Goal: Task Accomplishment & Management: Use online tool/utility

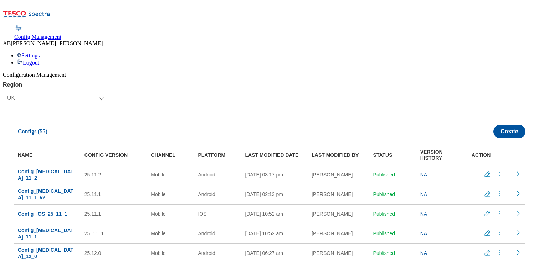
select select "uk"
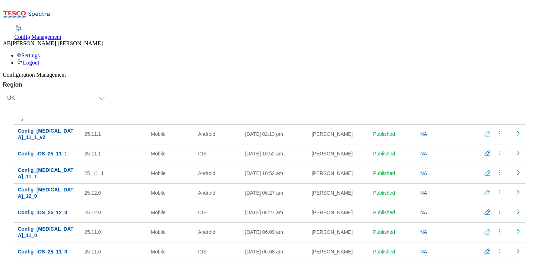
scroll to position [60, 0]
click at [497, 209] on icon "menus" at bounding box center [499, 212] width 7 height 7
click at [456, 82] on div "Region Select Region [GEOGRAPHIC_DATA] CZ IE [PERSON_NAME] UK Configs (55) Crea…" at bounding box center [270, 195] width 534 height 227
drag, startPoint x: 67, startPoint y: 172, endPoint x: 21, endPoint y: 169, distance: 46.8
click at [21, 203] on td "Config_iOS_25_12_0" at bounding box center [47, 213] width 67 height 20
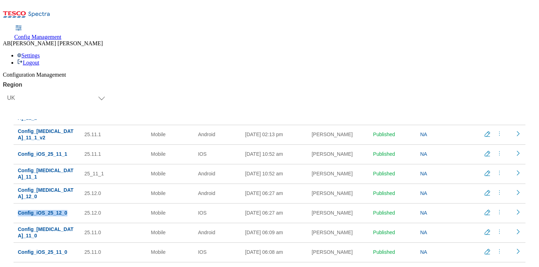
copy span "Config_iOS_25_12_0"
click at [496, 209] on icon "menus" at bounding box center [499, 212] width 7 height 7
click at [490, 253] on span "Copy" at bounding box center [494, 255] width 11 height 5
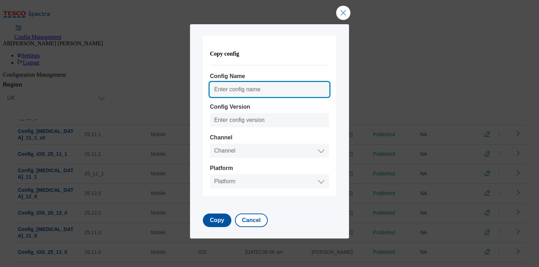
click at [242, 89] on input "Config Name" at bounding box center [269, 89] width 119 height 14
click at [232, 68] on div "Copy config Config Name Config Version Channel Channel Web Mobile Channel Platf…" at bounding box center [269, 116] width 133 height 160
click at [229, 87] on input "Config Name" at bounding box center [269, 89] width 119 height 14
paste input "Config_iOS_25_12_0"
type input "Config_iOS_25_13_0"
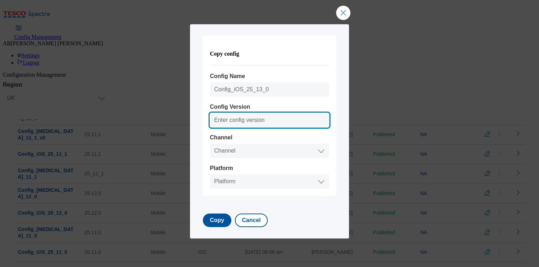
click at [216, 120] on input "Config Version" at bounding box center [269, 120] width 119 height 14
click at [227, 121] on input "25.10.0" at bounding box center [269, 120] width 119 height 14
type input "25.13.0"
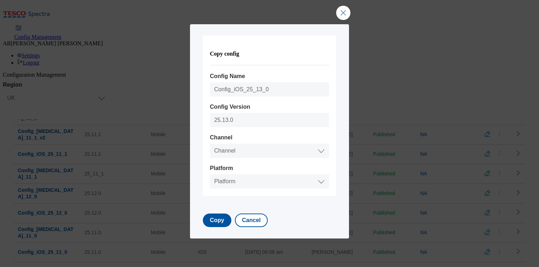
click at [340, 135] on div "Copy config Config Name Config_iOS_25_13_0 Config Version 25.13.0 Channel Chann…" at bounding box center [270, 132] width 148 height 192
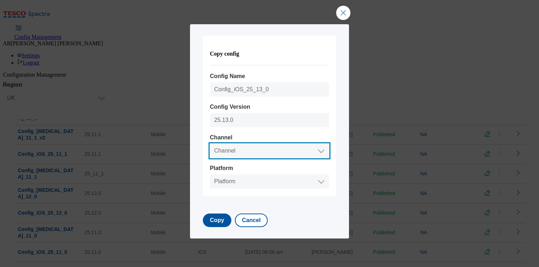
click at [324, 151] on select "Channel Web Mobile" at bounding box center [269, 151] width 119 height 14
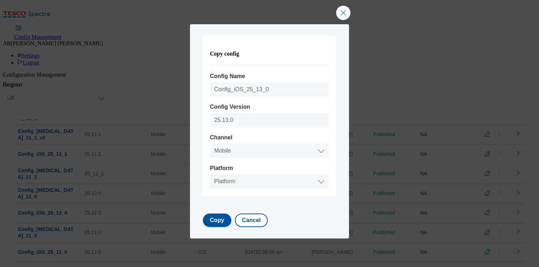
select select "mobile"
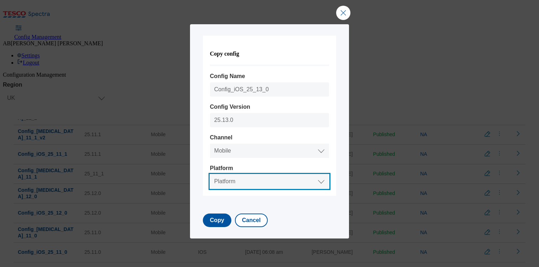
click at [322, 183] on select "Platform Android IOS" at bounding box center [269, 181] width 119 height 14
select select "ios"
click at [210, 174] on select "Platform Android IOS" at bounding box center [269, 181] width 119 height 14
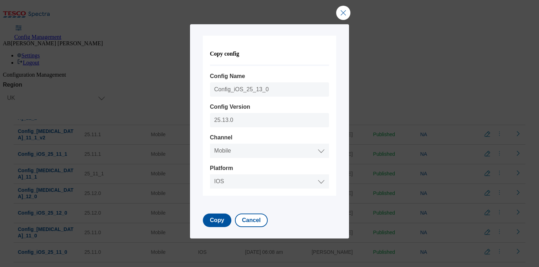
click at [335, 184] on div "Copy config Config Name Config_iOS_25_13_0 Config Version 25.13.0 Channel Chann…" at bounding box center [269, 116] width 133 height 160
click at [218, 222] on button "Copy" at bounding box center [217, 221] width 29 height 14
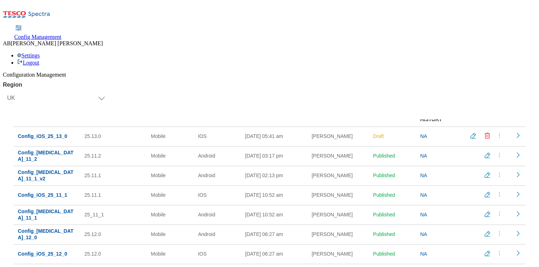
scroll to position [0, 0]
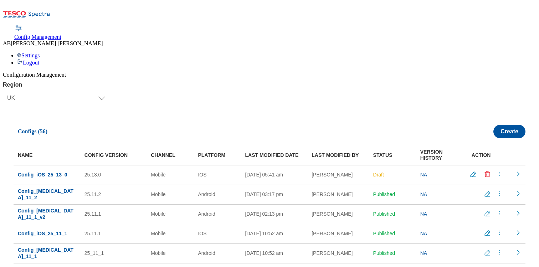
click at [497, 171] on icon "menus" at bounding box center [499, 174] width 7 height 7
click at [489, 189] on span "Publish" at bounding box center [497, 191] width 16 height 5
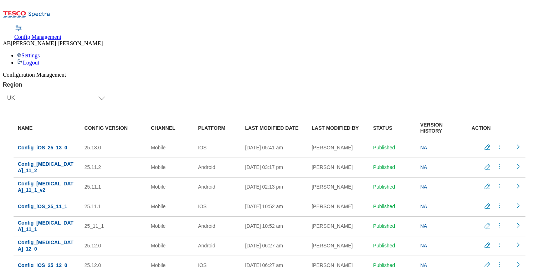
scroll to position [24, 0]
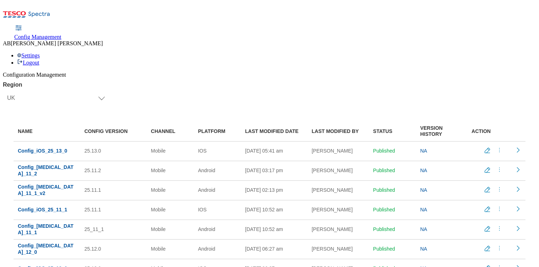
click at [497, 245] on icon "menus" at bounding box center [499, 248] width 7 height 7
click at [14, 209] on div "Configs (56) Create NAME CONFIG VERSION CHANNEL PLATFORM LAST MODIFIED DATE LAS…" at bounding box center [270, 214] width 534 height 189
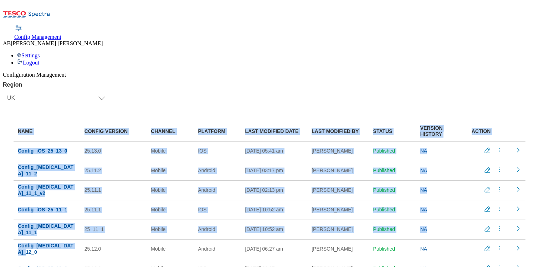
drag, startPoint x: 79, startPoint y: 213, endPoint x: 16, endPoint y: 210, distance: 62.9
click at [16, 210] on div "Configs (56) Create NAME CONFIG VERSION CHANNEL PLATFORM LAST MODIFIED DATE LAS…" at bounding box center [270, 214] width 534 height 189
click at [11, 200] on div "Configs (56) Create NAME CONFIG VERSION CHANNEL PLATFORM LAST MODIFIED DATE LAS…" at bounding box center [270, 214] width 534 height 189
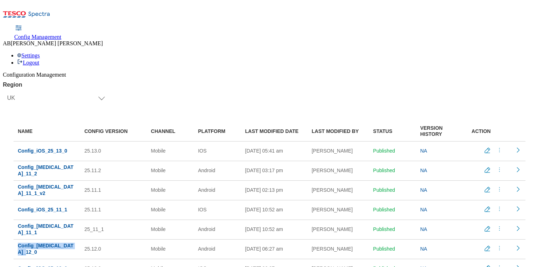
copy span "Config_Android_25_12_0"
drag, startPoint x: 79, startPoint y: 213, endPoint x: 22, endPoint y: 211, distance: 57.1
click at [22, 239] on td "Config_Android_25_12_0" at bounding box center [47, 249] width 67 height 20
click at [497, 245] on icon "menus" at bounding box center [499, 248] width 7 height 7
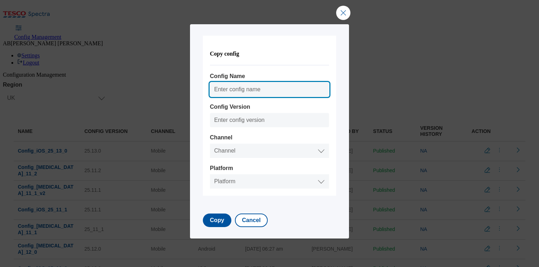
click at [249, 88] on input "Config Name" at bounding box center [269, 89] width 119 height 14
paste input "Config_Android_25_12_0"
click at [270, 90] on input "Config_Android_25_12_0" at bounding box center [269, 89] width 119 height 14
type input "Config_Android_25_13_0"
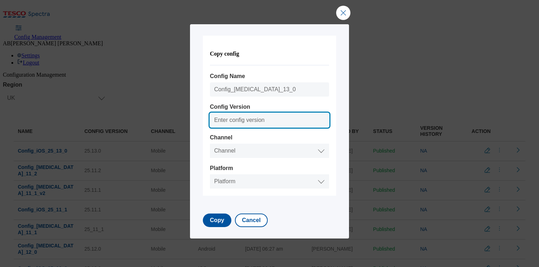
click at [255, 122] on input "Config Version" at bounding box center [269, 120] width 119 height 14
type input "25.13.0"
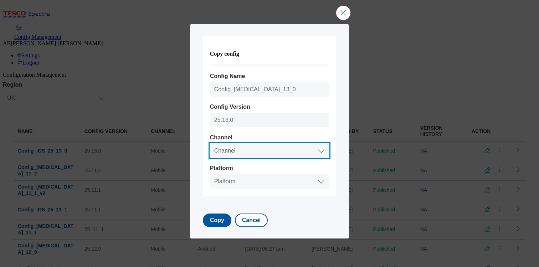
click at [245, 153] on select "Channel Web Mobile" at bounding box center [269, 151] width 119 height 14
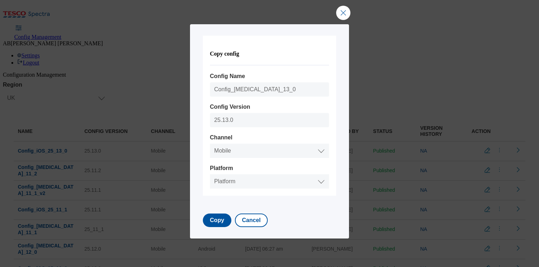
select select "mobile"
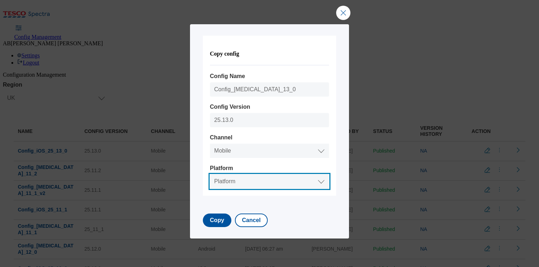
click at [240, 181] on select "Platform Android IOS" at bounding box center [269, 181] width 119 height 14
click at [210, 174] on select "Platform Android IOS" at bounding box center [269, 181] width 119 height 14
click at [240, 185] on select "Platform Android IOS" at bounding box center [269, 181] width 119 height 14
select select "android"
click at [210, 174] on select "Platform Android IOS" at bounding box center [269, 181] width 119 height 14
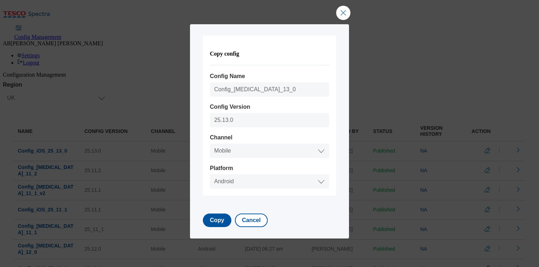
click at [282, 204] on form "Copy config Config Name Config_Android_25_13_0 Config Version 25.13.0 Channel C…" at bounding box center [269, 132] width 133 height 192
click at [212, 221] on button "Copy" at bounding box center [217, 221] width 29 height 14
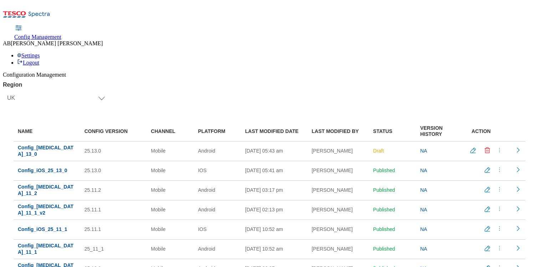
click at [496, 147] on icon "menus" at bounding box center [499, 150] width 7 height 7
click at [491, 165] on span "Publish" at bounding box center [497, 167] width 16 height 5
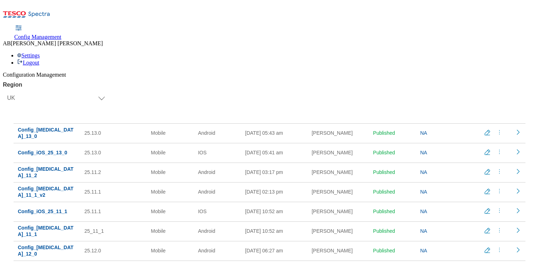
scroll to position [42, 0]
